Goal: Browse casually: Explore the website without a specific task or goal

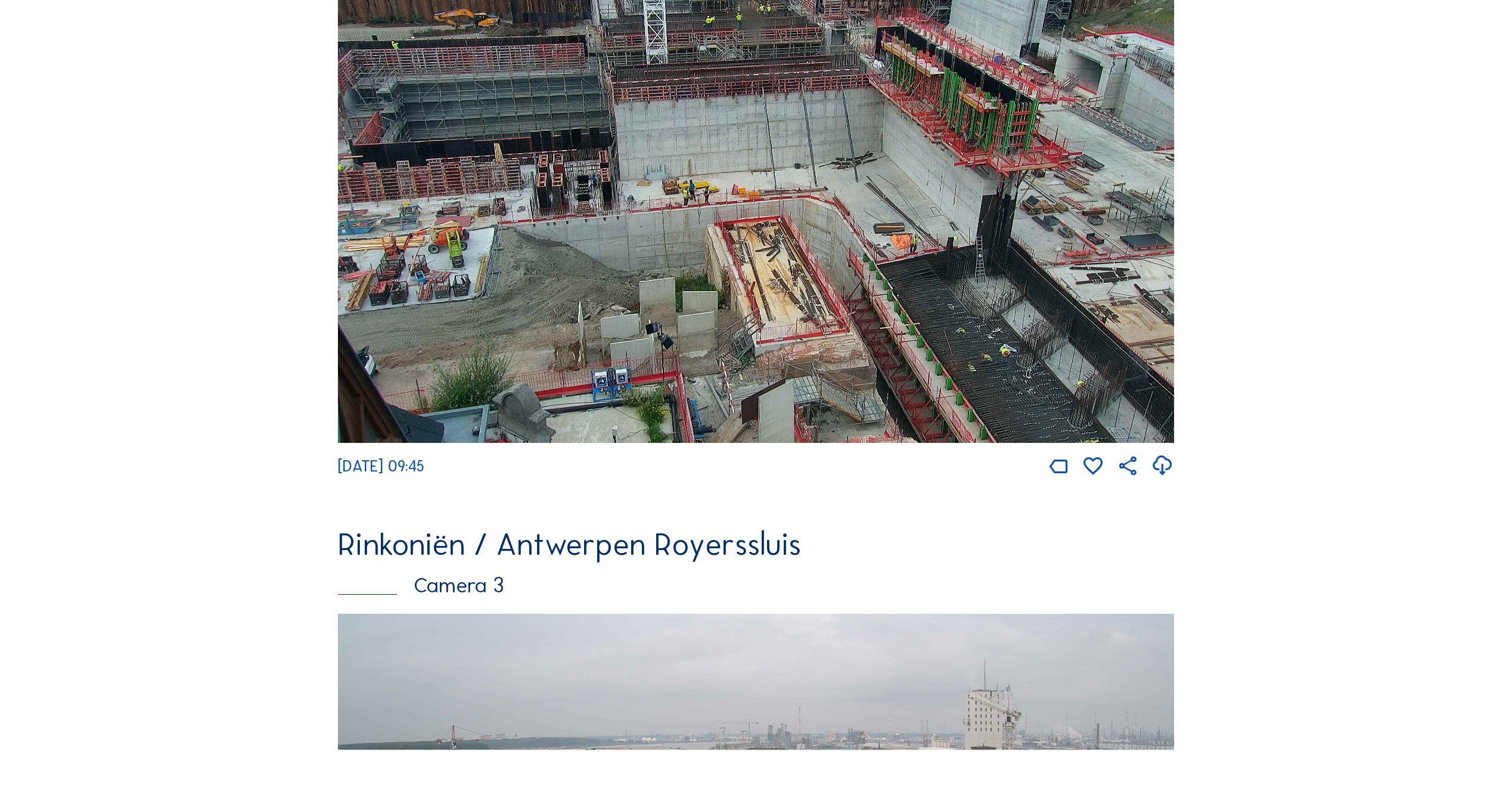
scroll to position [824, 0]
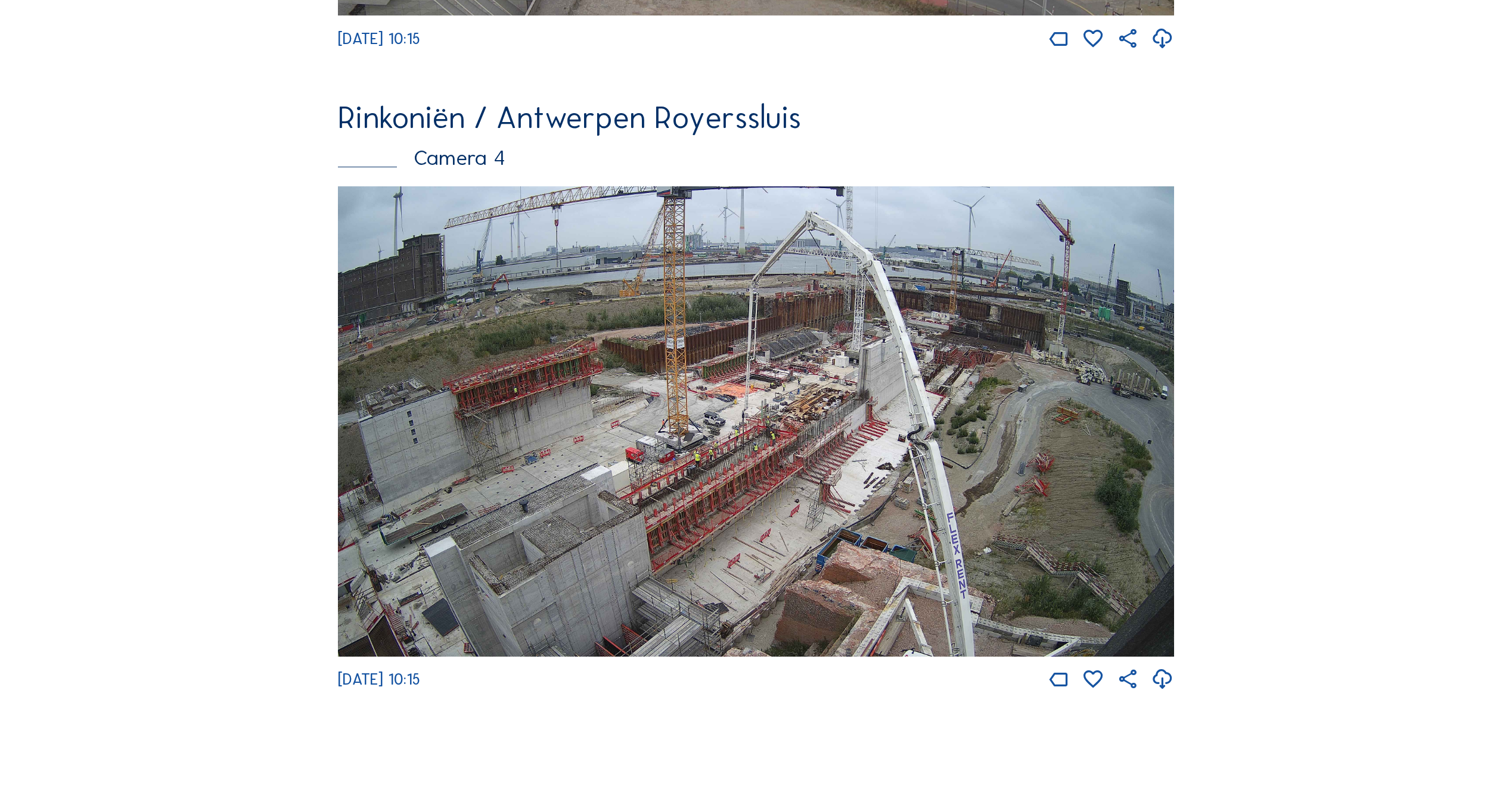
scroll to position [2074, 0]
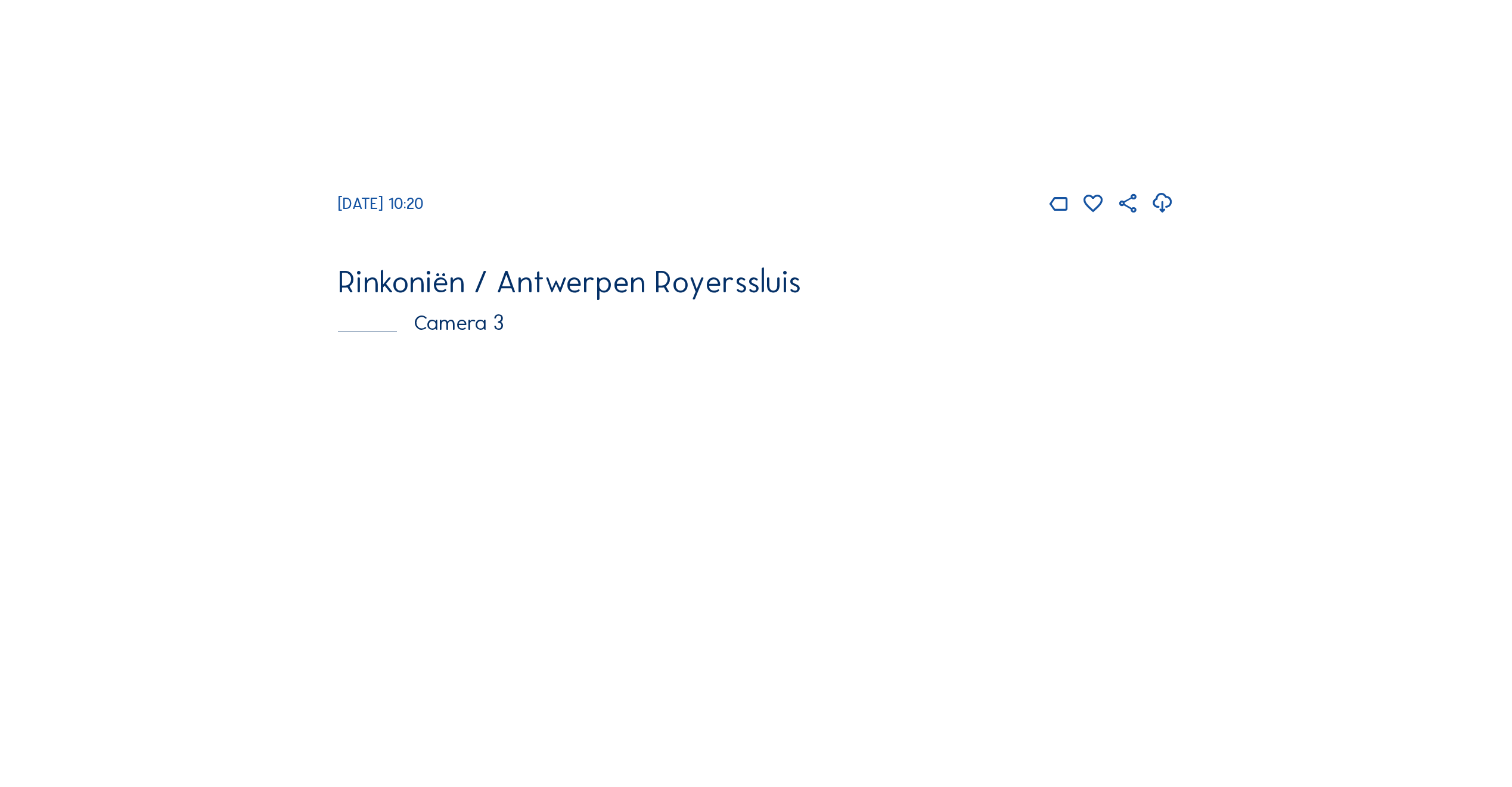
scroll to position [1310, 0]
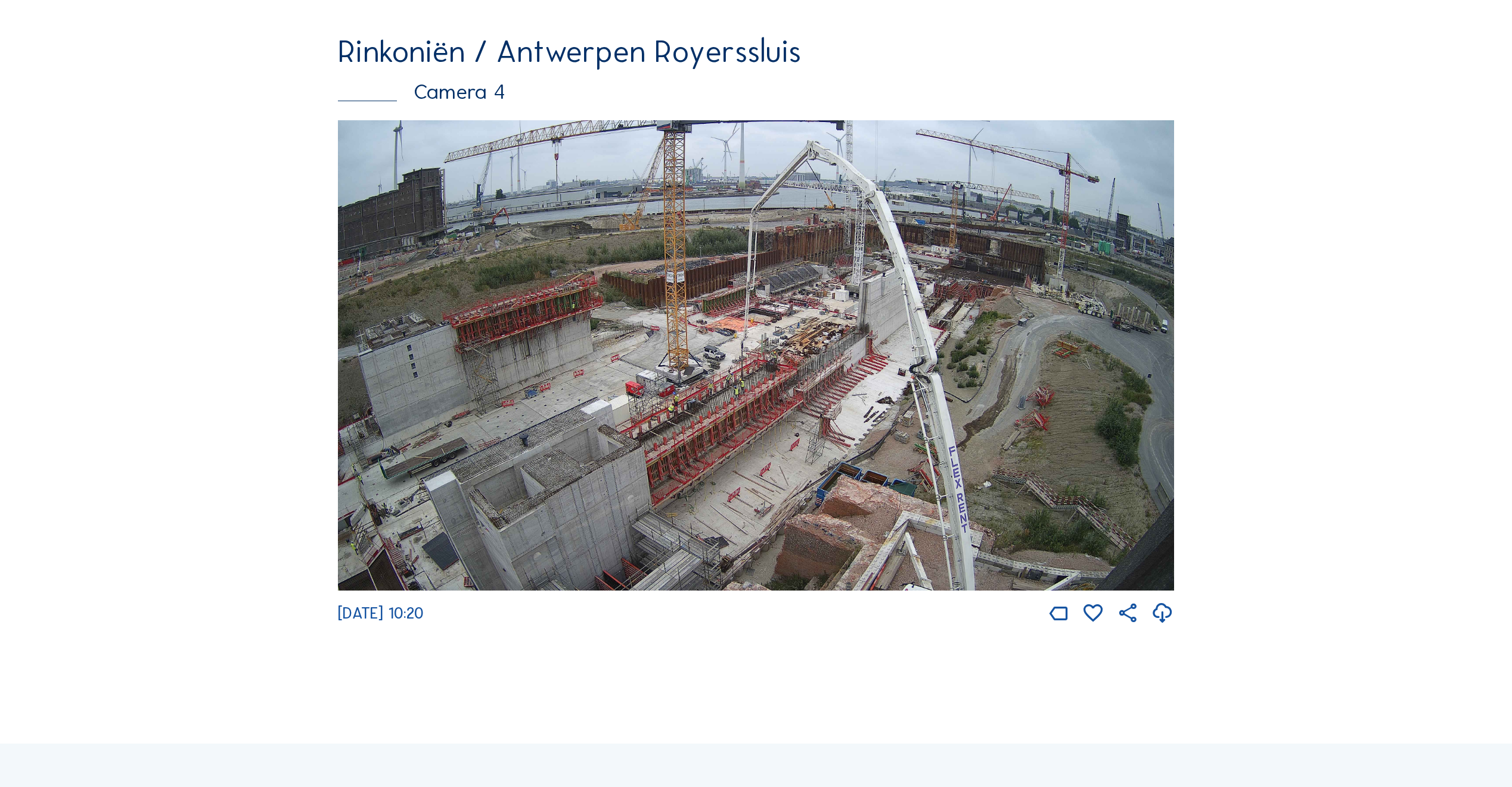
scroll to position [2015, 0]
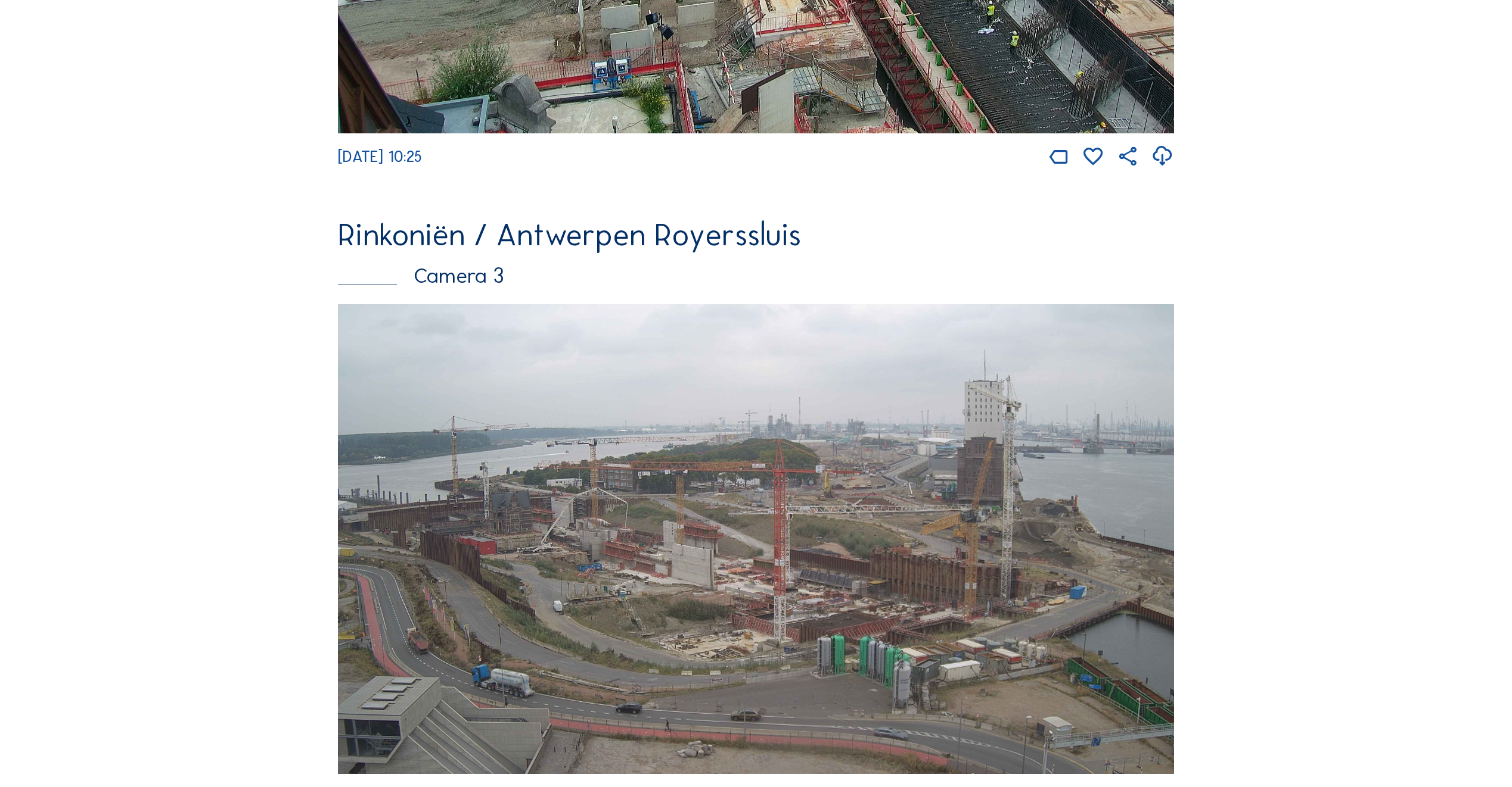
scroll to position [1370, 0]
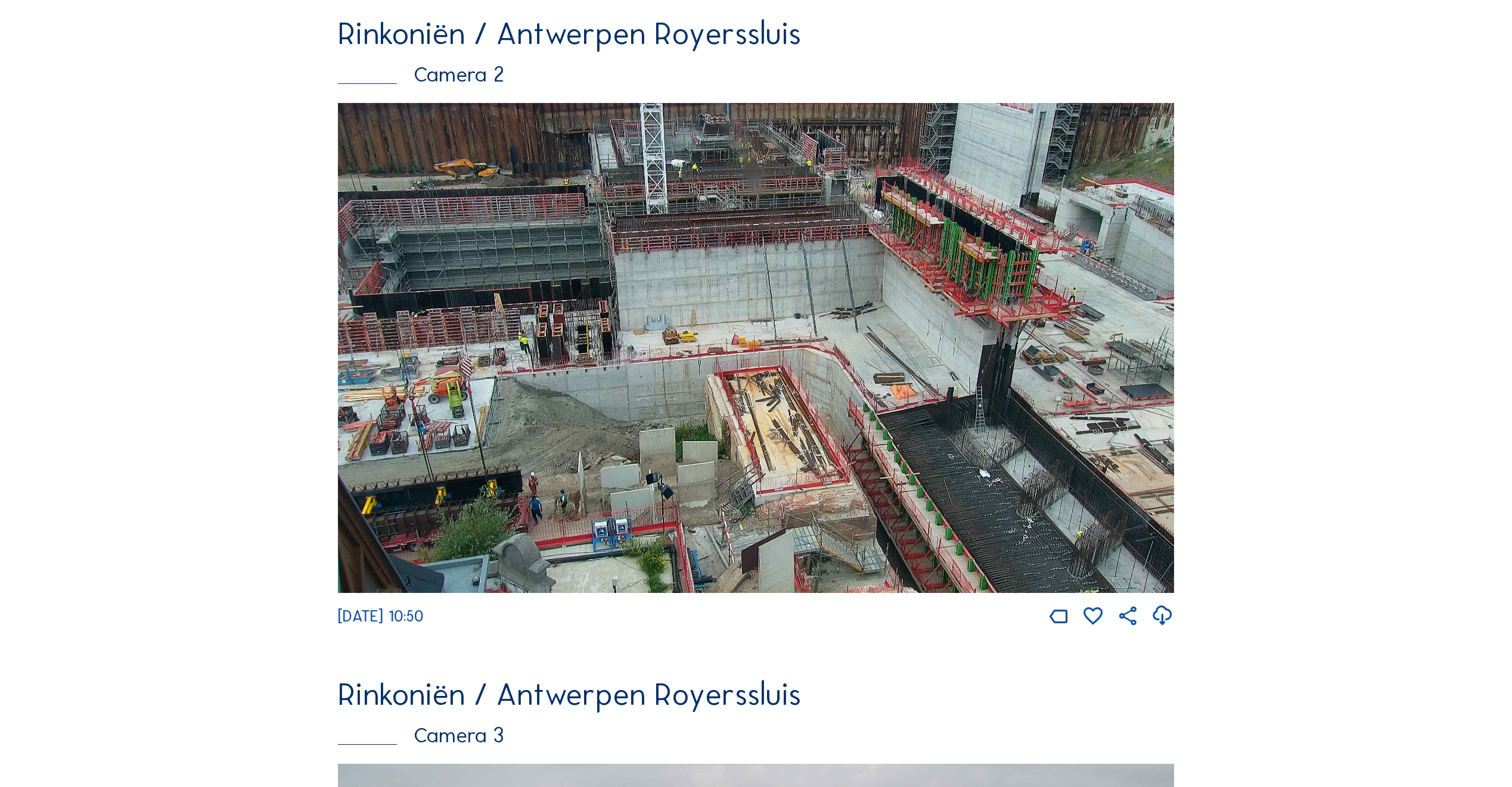
scroll to position [774, 0]
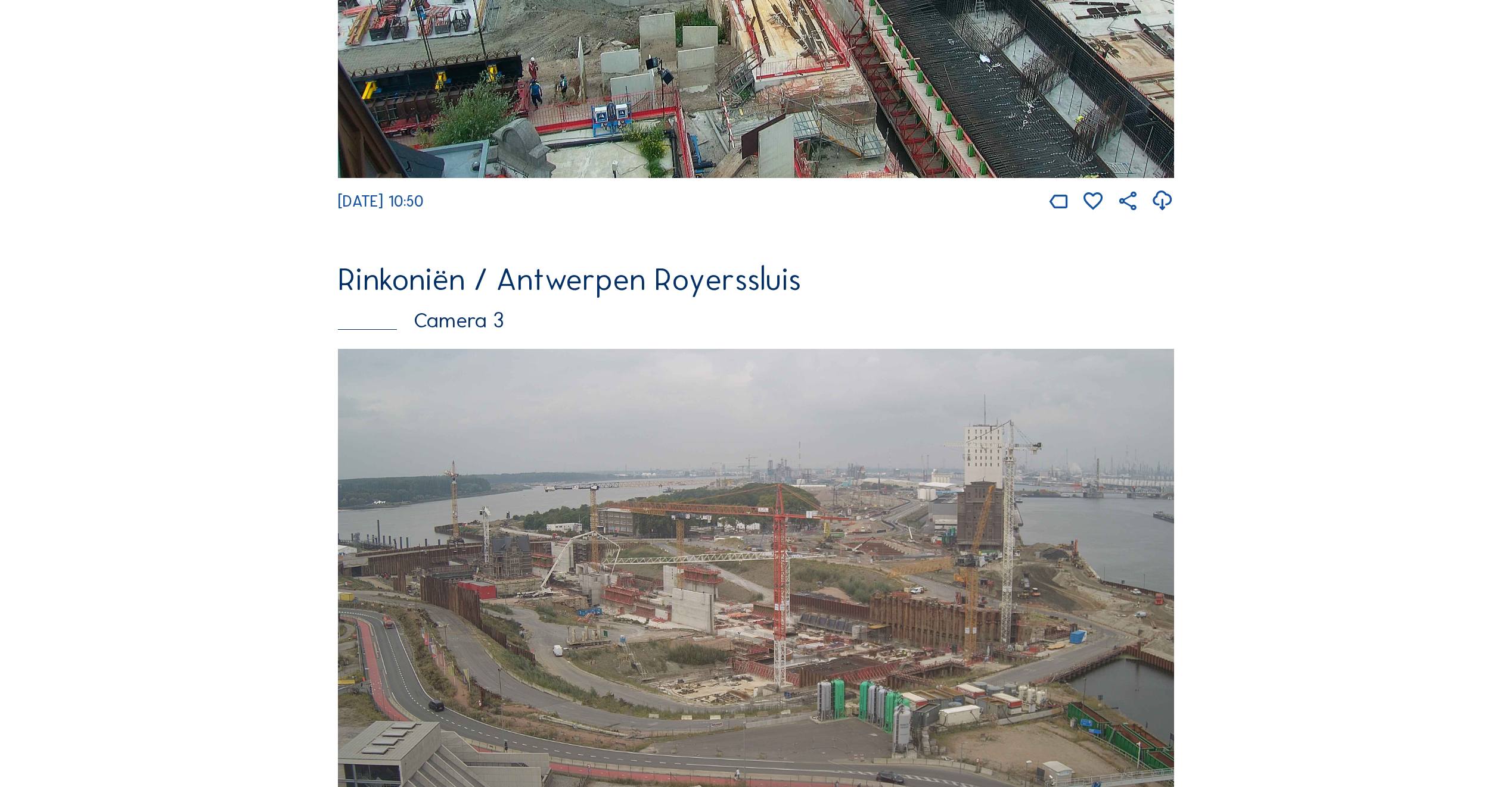
scroll to position [1013, 0]
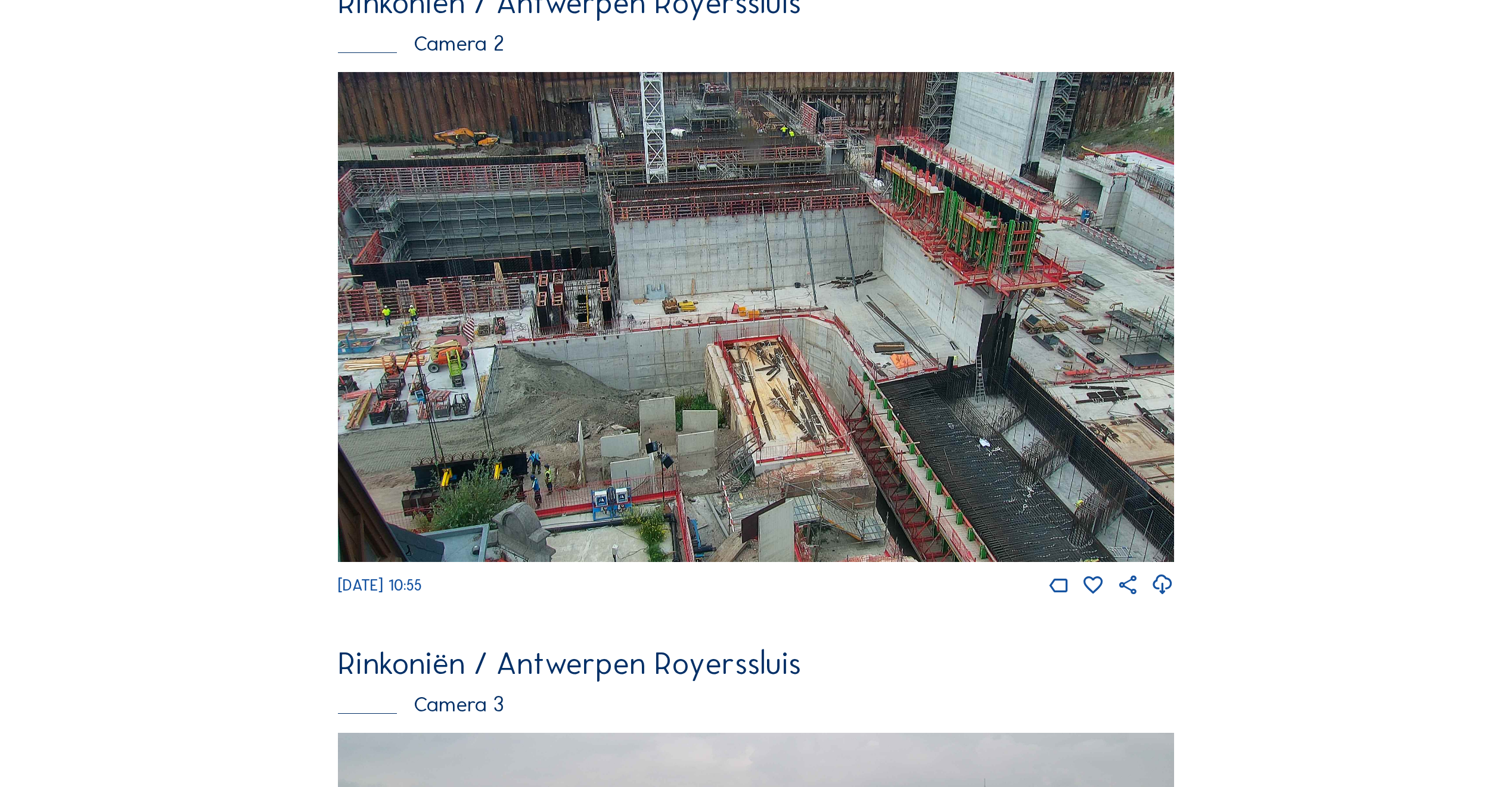
scroll to position [834, 0]
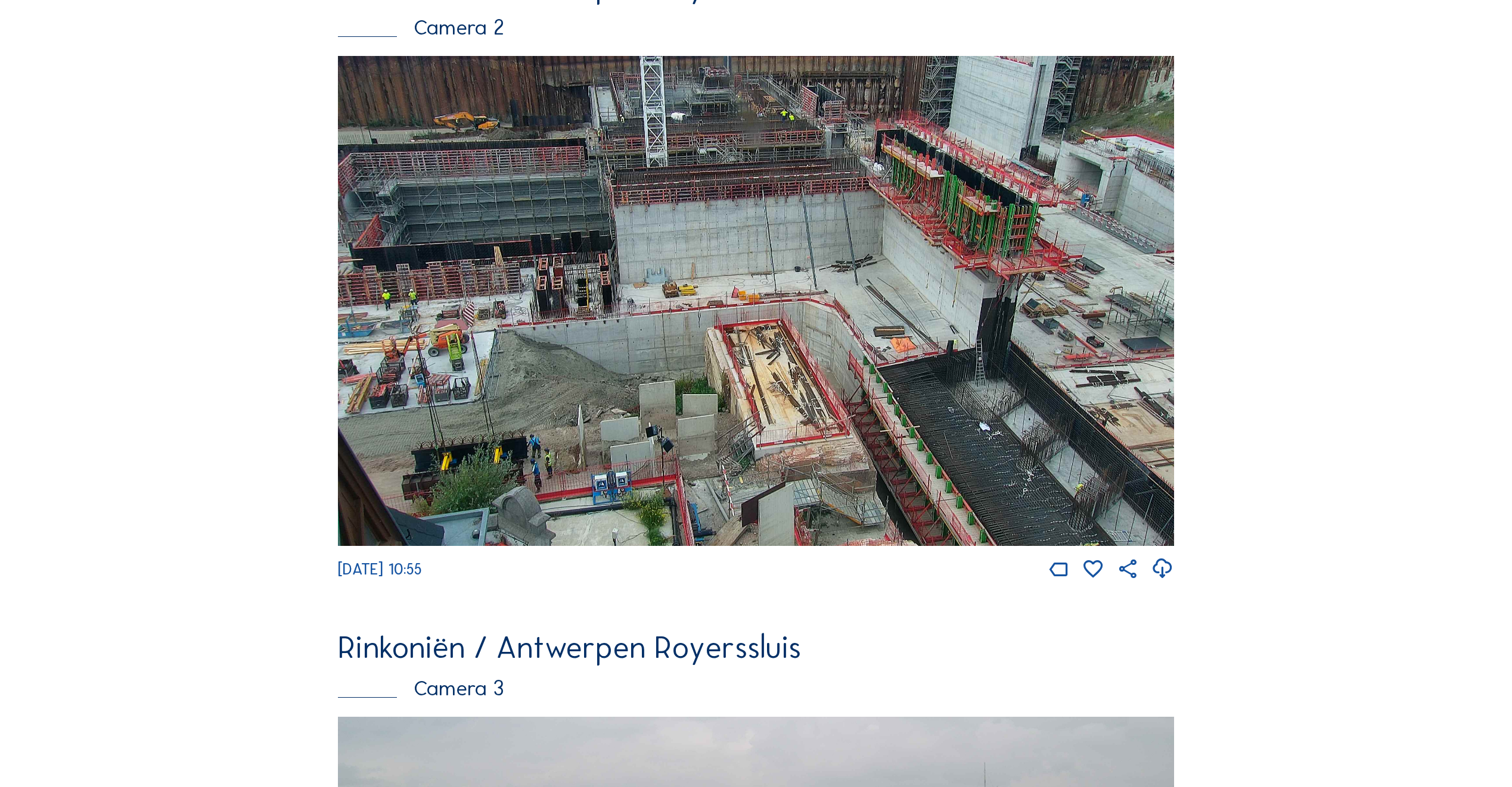
click at [635, 345] on img at bounding box center [756, 300] width 836 height 490
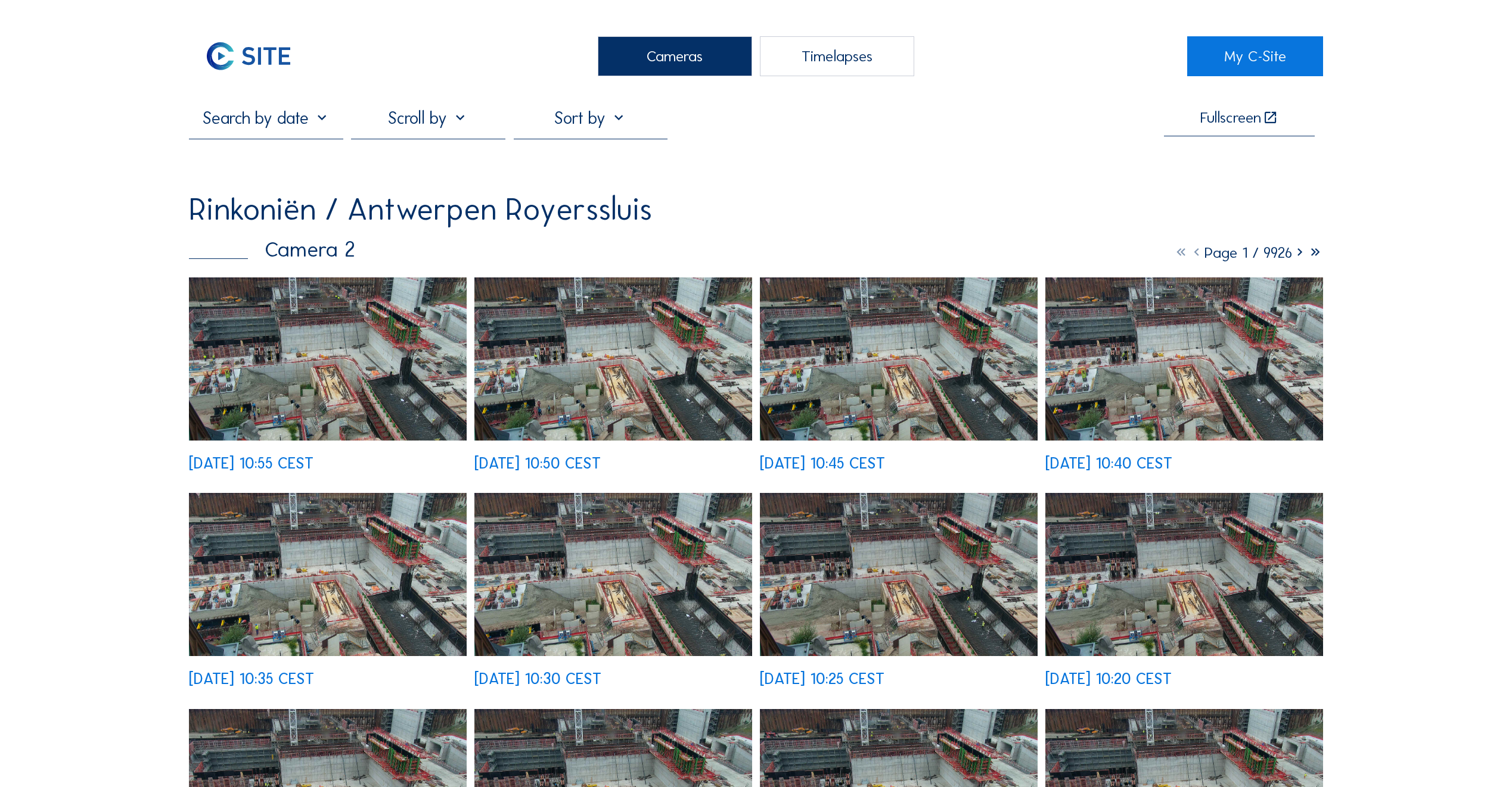
click at [321, 388] on img at bounding box center [328, 359] width 278 height 162
